Goal: Task Accomplishment & Management: Manage account settings

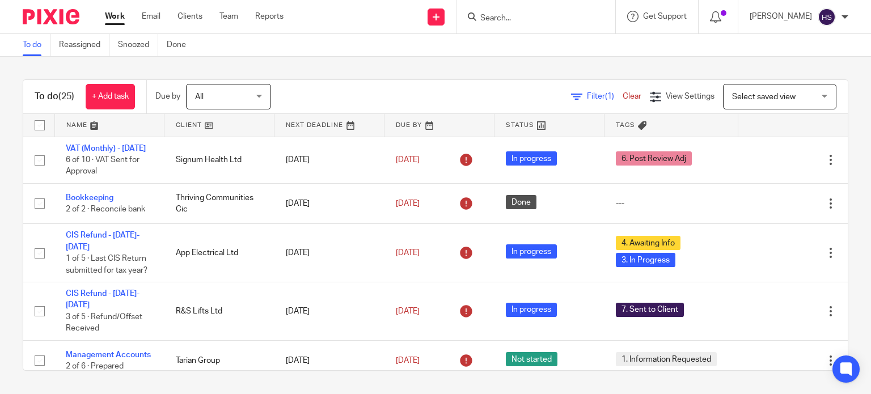
click at [832, 142] on div "To do (25) + Add task Due by All All [DATE] [DATE] This week Next week This mon…" at bounding box center [435, 225] width 871 height 337
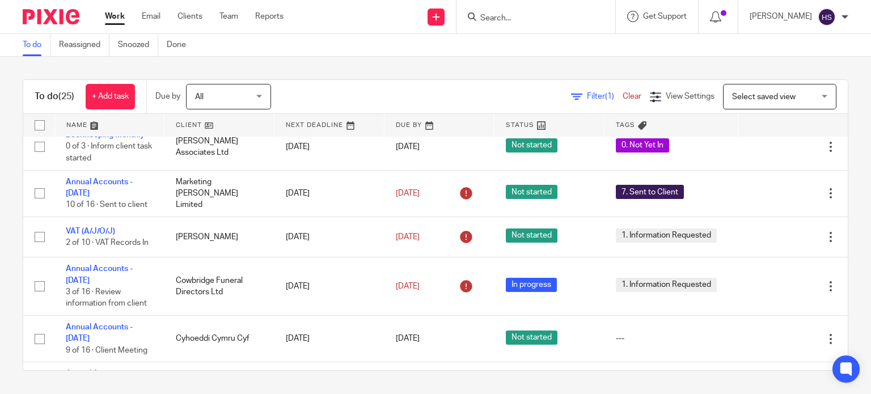
scroll to position [437, 0]
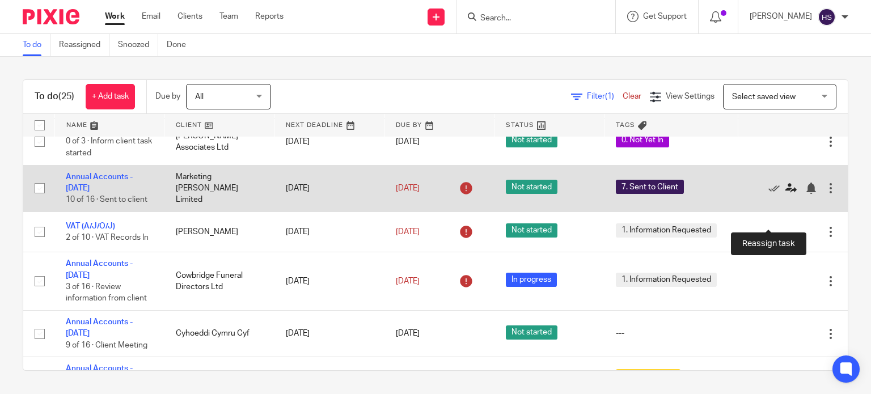
click at [786, 194] on icon at bounding box center [791, 188] width 11 height 11
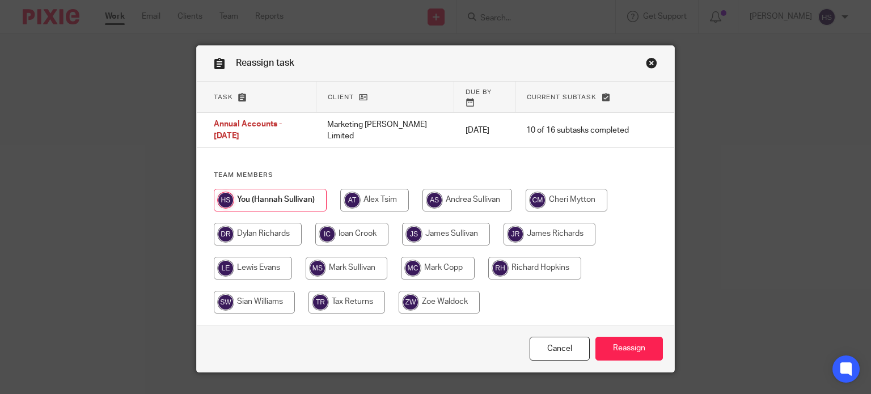
click at [448, 228] on input "radio" at bounding box center [446, 234] width 88 height 23
radio input "true"
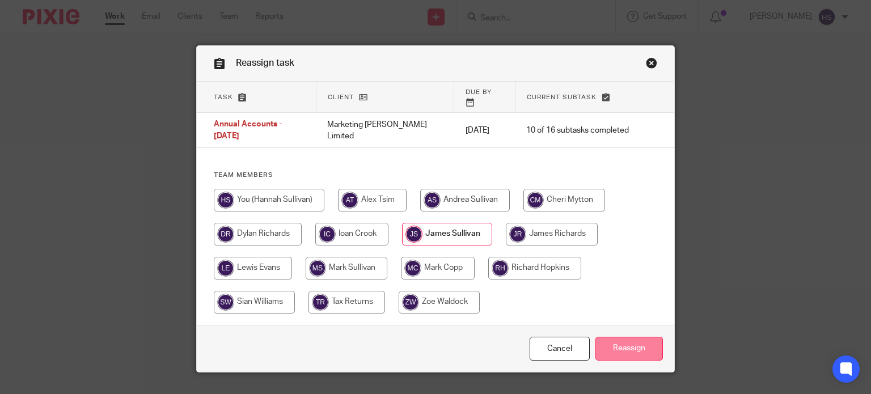
click at [635, 342] on input "Reassign" at bounding box center [630, 349] width 68 height 24
